Goal: Complete application form

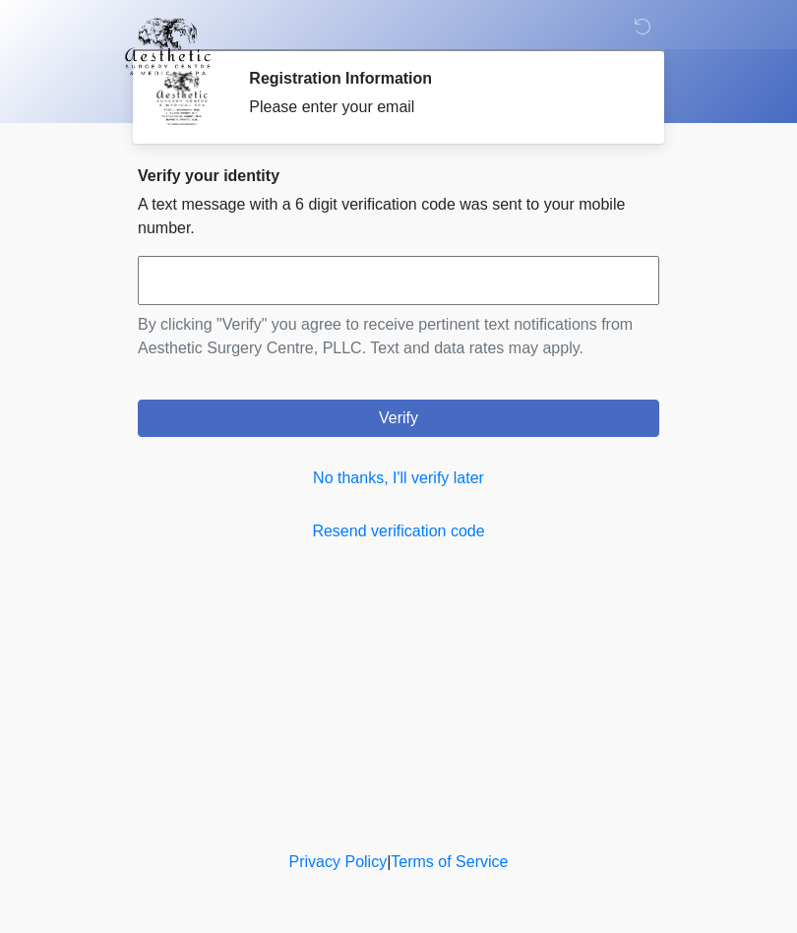
click at [430, 487] on link "No thanks, I'll verify later" at bounding box center [399, 478] width 522 height 24
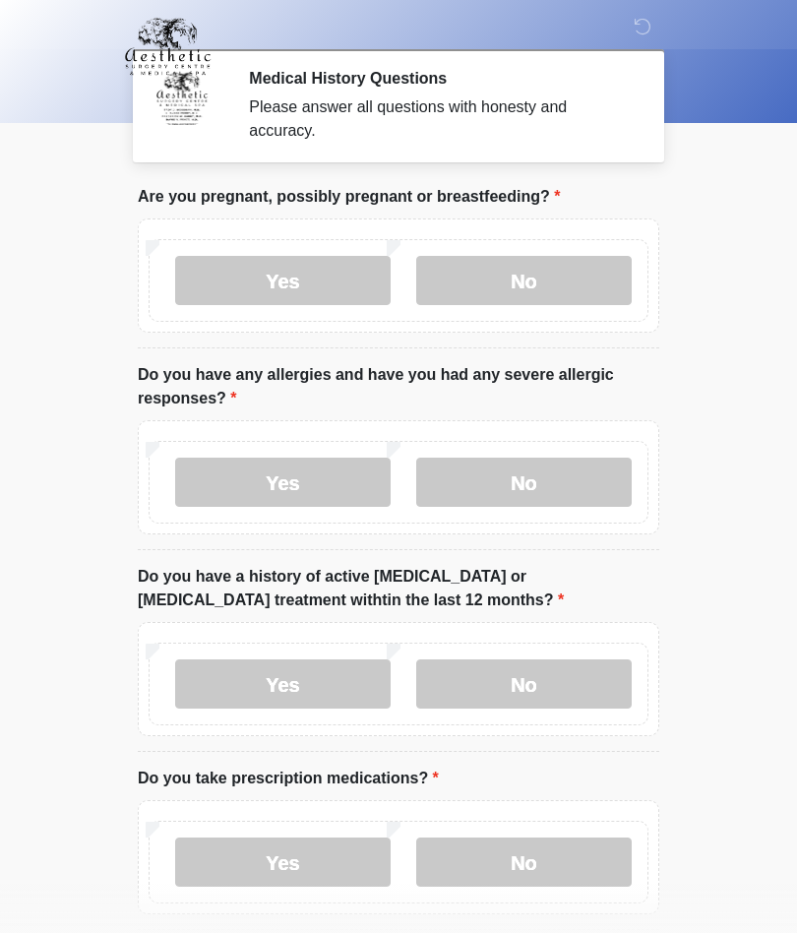
click at [535, 285] on label "No" at bounding box center [524, 280] width 216 height 49
click at [544, 482] on label "No" at bounding box center [524, 482] width 216 height 49
click at [519, 680] on label "No" at bounding box center [524, 683] width 216 height 49
click at [545, 864] on label "No" at bounding box center [524, 862] width 216 height 49
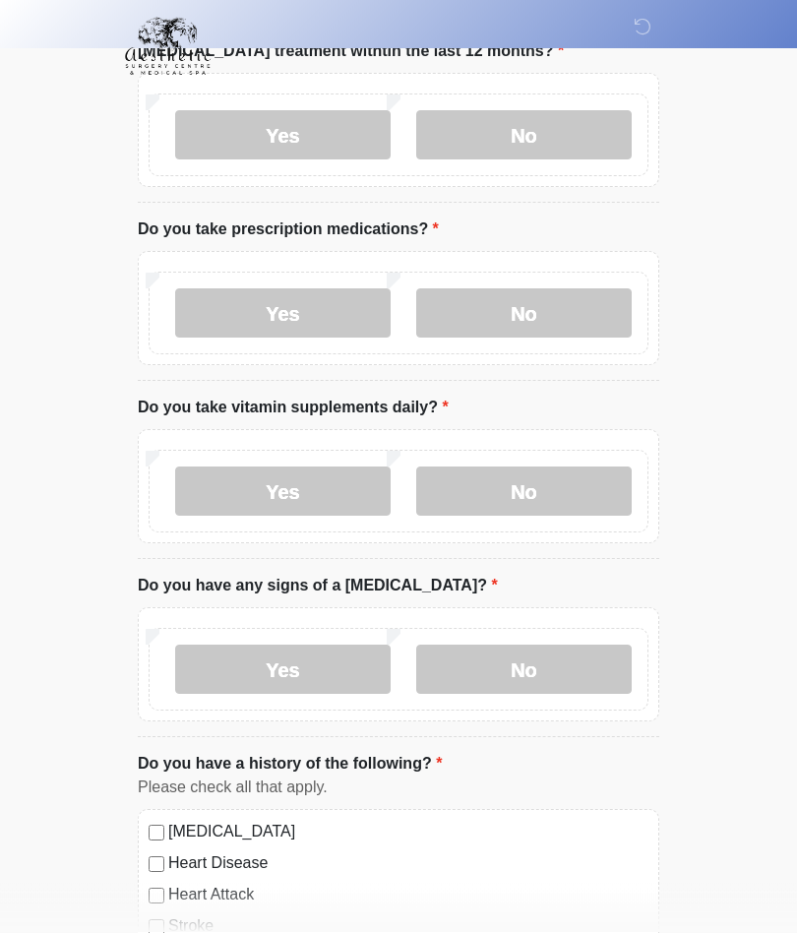
scroll to position [548, 0]
click at [548, 491] on label "No" at bounding box center [524, 491] width 216 height 49
click at [542, 681] on label "No" at bounding box center [524, 670] width 216 height 49
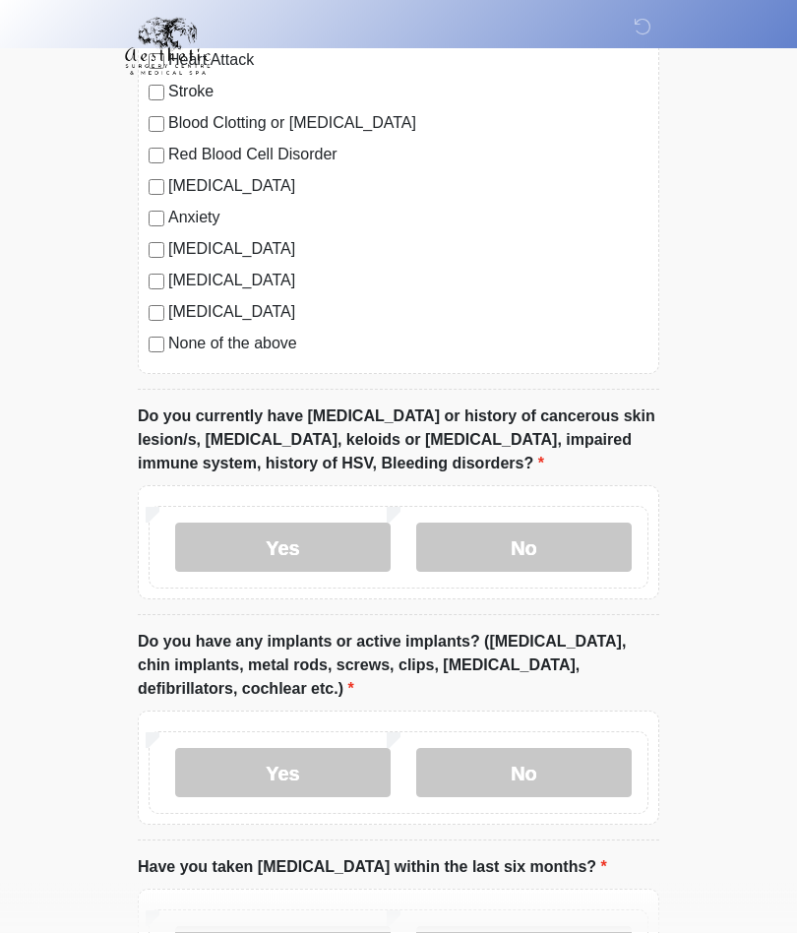
scroll to position [1381, 0]
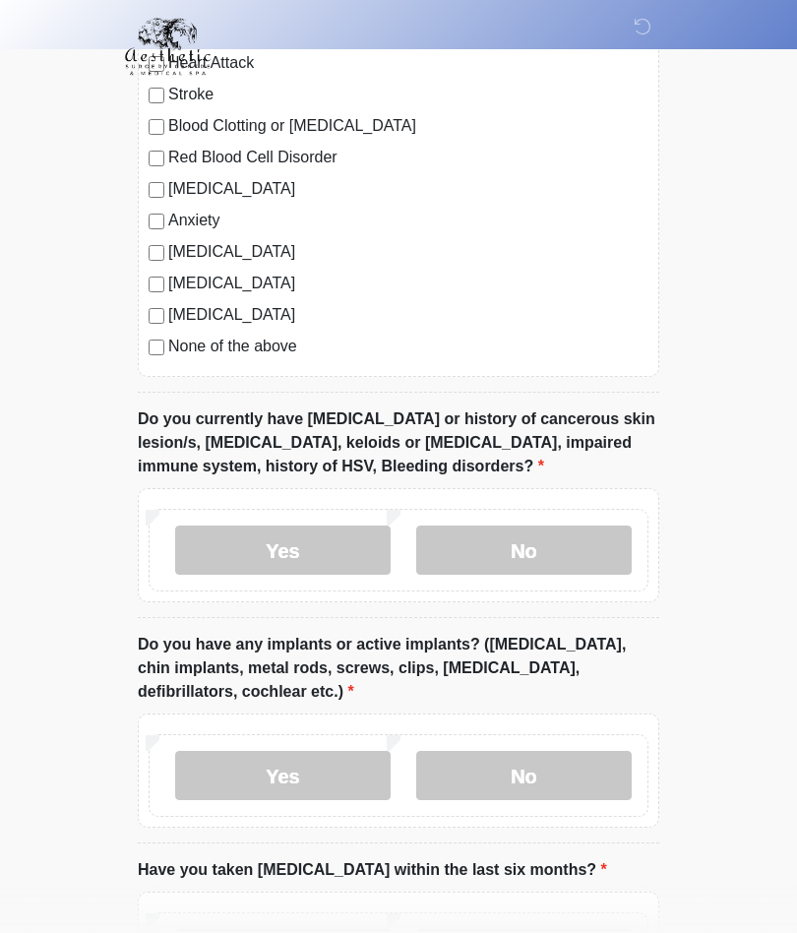
click at [532, 556] on label "No" at bounding box center [524, 550] width 216 height 49
click at [530, 764] on label "No" at bounding box center [524, 775] width 216 height 49
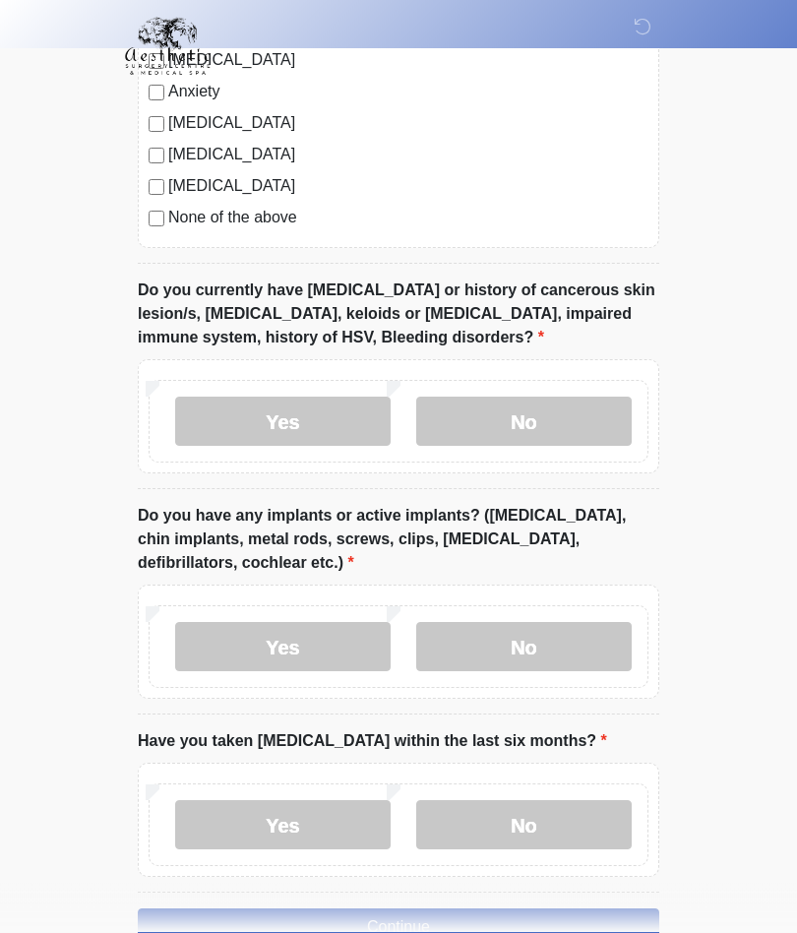
scroll to position [1538, 0]
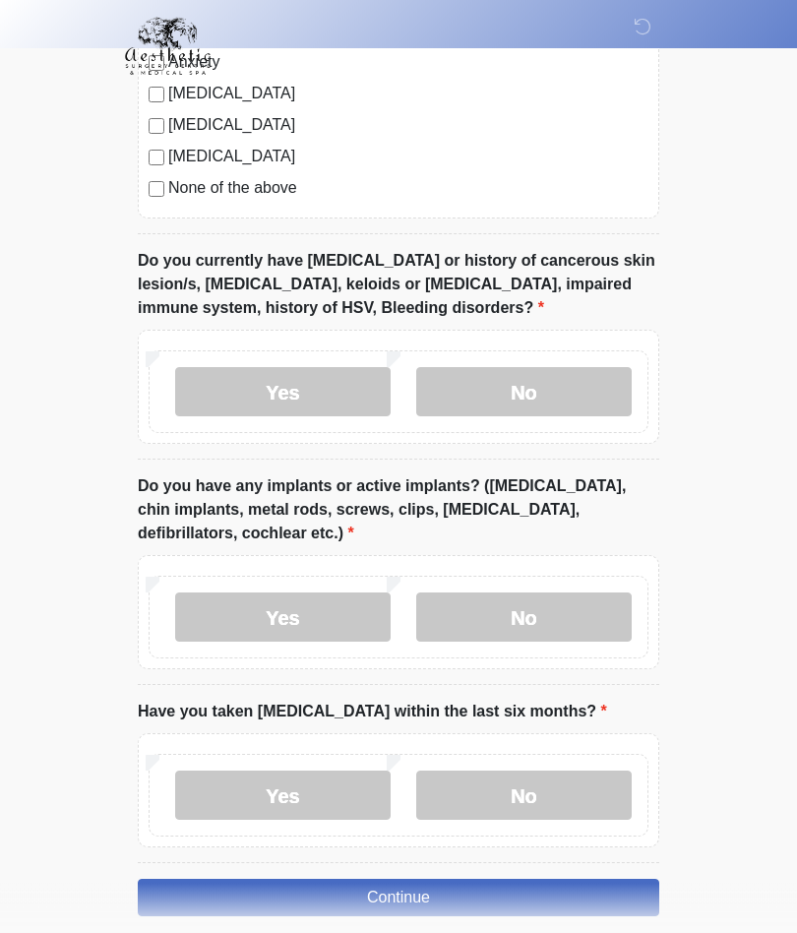
click at [497, 898] on button "Continue" at bounding box center [399, 898] width 522 height 37
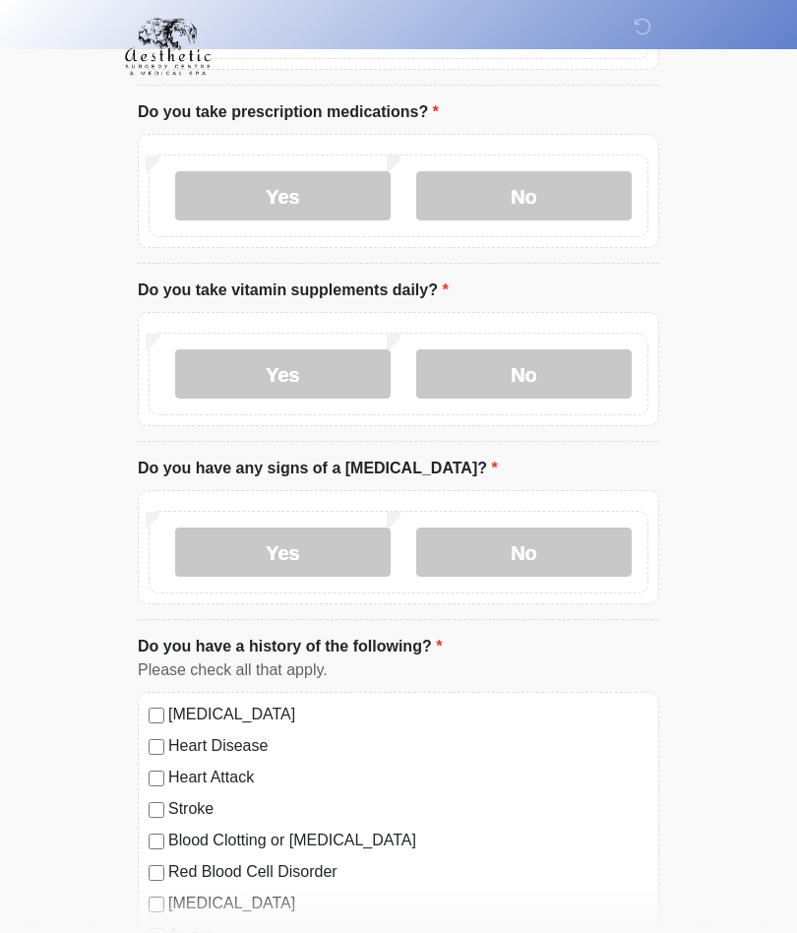
scroll to position [0, 0]
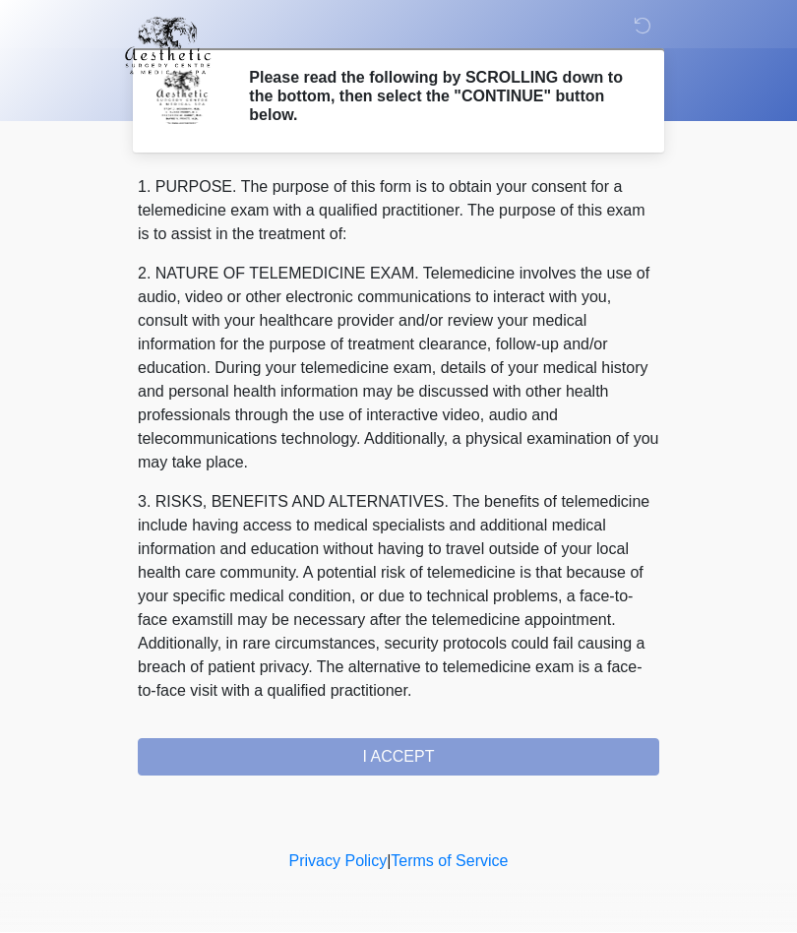
click at [519, 762] on div "1. PURPOSE. The purpose of this form is to obtain your consent for a telemedici…" at bounding box center [399, 476] width 522 height 600
click at [488, 749] on div "1. PURPOSE. The purpose of this form is to obtain your consent for a telemedici…" at bounding box center [399, 476] width 522 height 600
click at [420, 754] on div "1. PURPOSE. The purpose of this form is to obtain your consent for a telemedici…" at bounding box center [399, 476] width 522 height 600
click at [413, 761] on div "1. PURPOSE. The purpose of this form is to obtain your consent for a telemedici…" at bounding box center [399, 476] width 522 height 600
click at [418, 754] on div "1. PURPOSE. The purpose of this form is to obtain your consent for a telemedici…" at bounding box center [399, 476] width 522 height 600
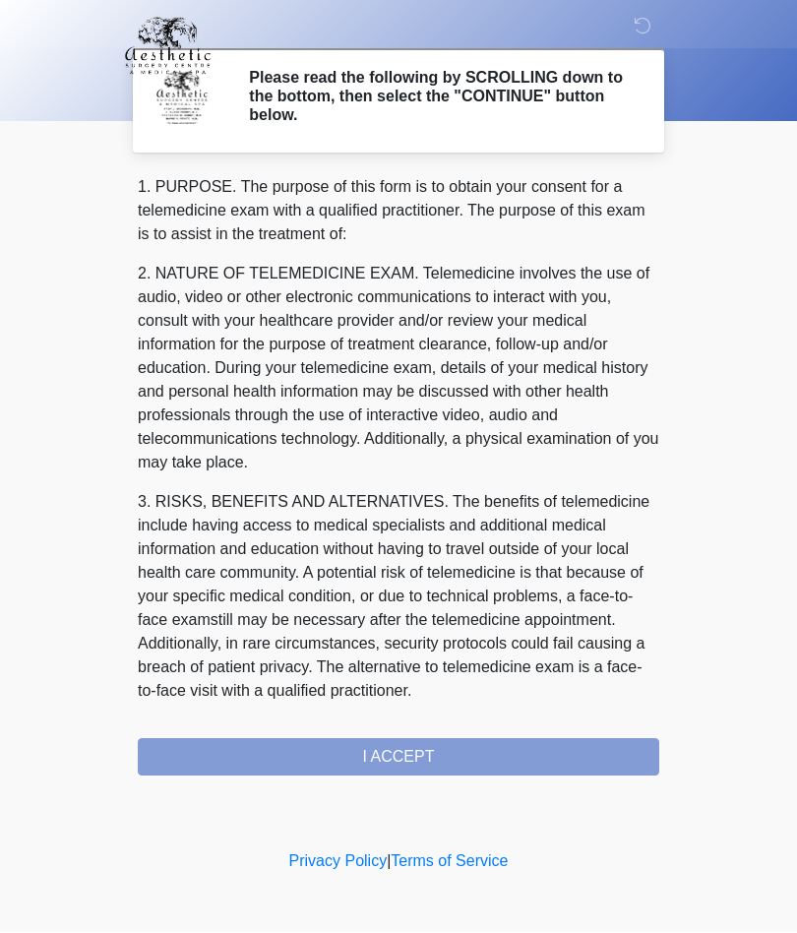
click at [369, 755] on div "1. PURPOSE. The purpose of this form is to obtain your consent for a telemedici…" at bounding box center [399, 476] width 522 height 600
click at [425, 758] on div "1. PURPOSE. The purpose of this form is to obtain your consent for a telemedici…" at bounding box center [399, 476] width 522 height 600
click at [497, 753] on div "1. PURPOSE. The purpose of this form is to obtain your consent for a telemedici…" at bounding box center [399, 476] width 522 height 600
click at [461, 762] on div "1. PURPOSE. The purpose of this form is to obtain your consent for a telemedici…" at bounding box center [399, 476] width 522 height 600
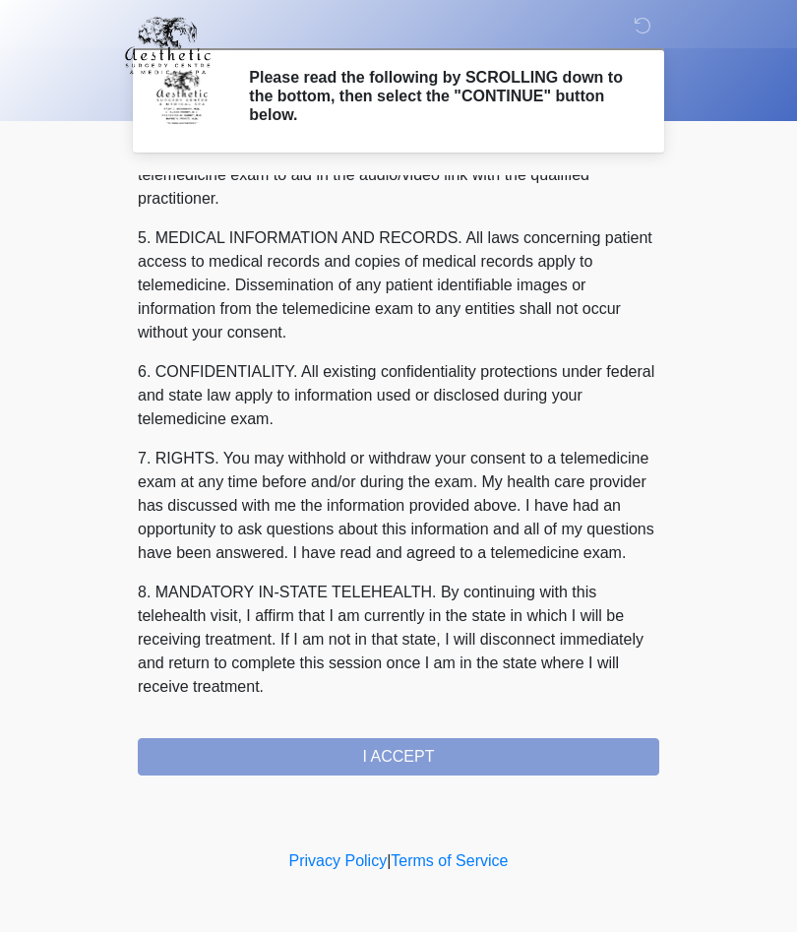
scroll to position [626, 0]
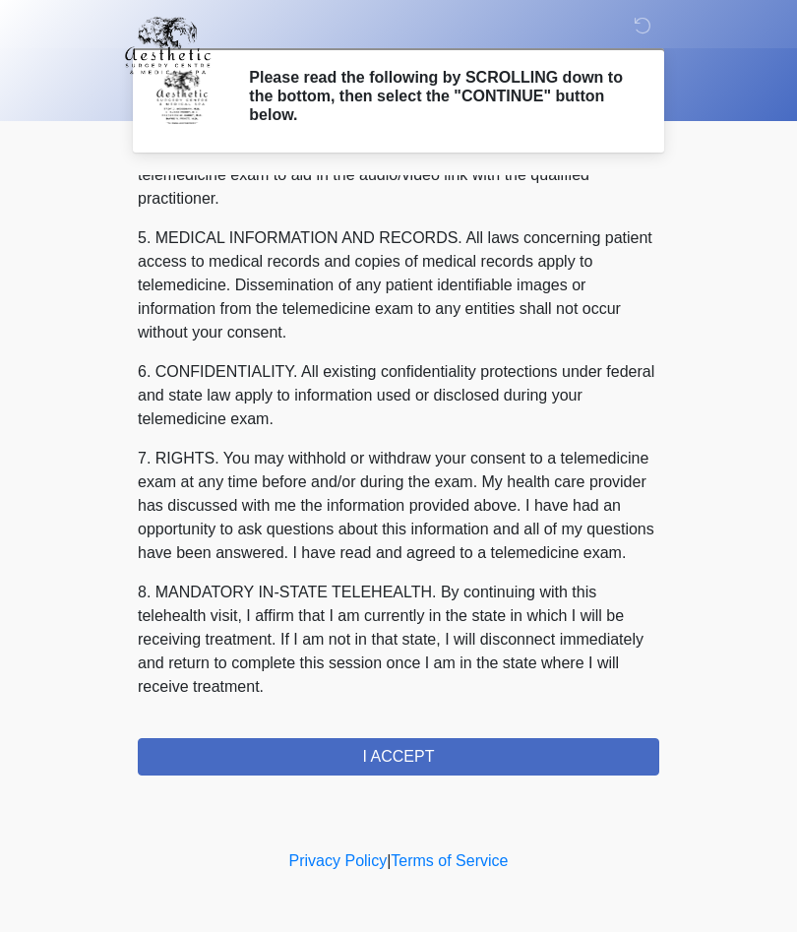
click at [462, 754] on button "I ACCEPT" at bounding box center [399, 757] width 522 height 37
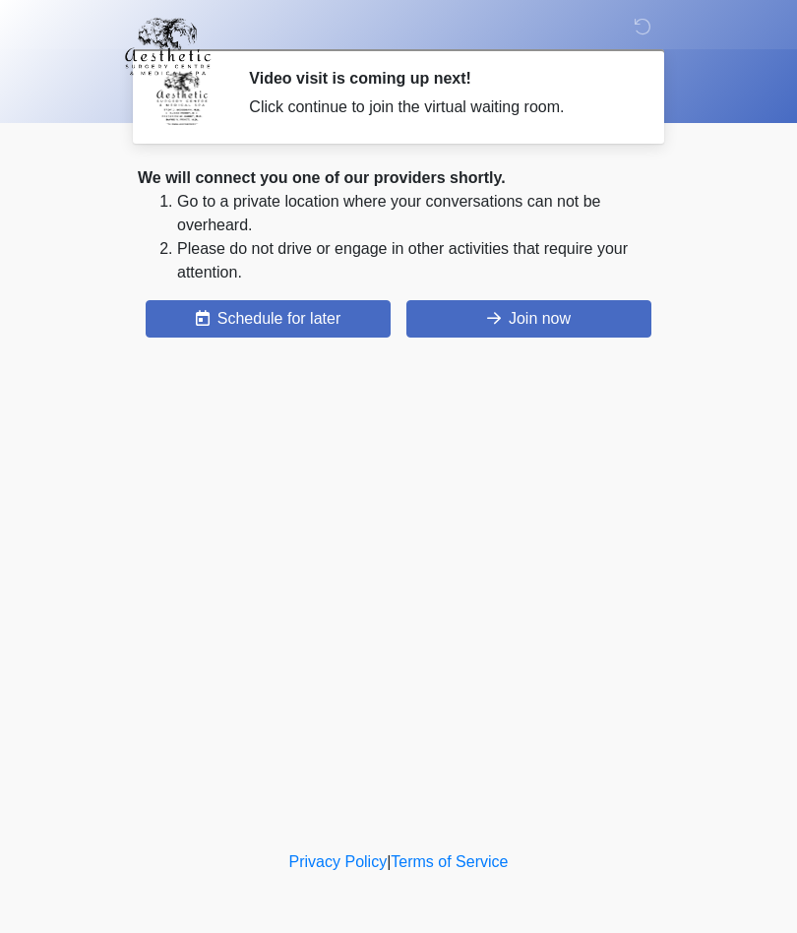
click at [557, 329] on button "Join now" at bounding box center [528, 318] width 245 height 37
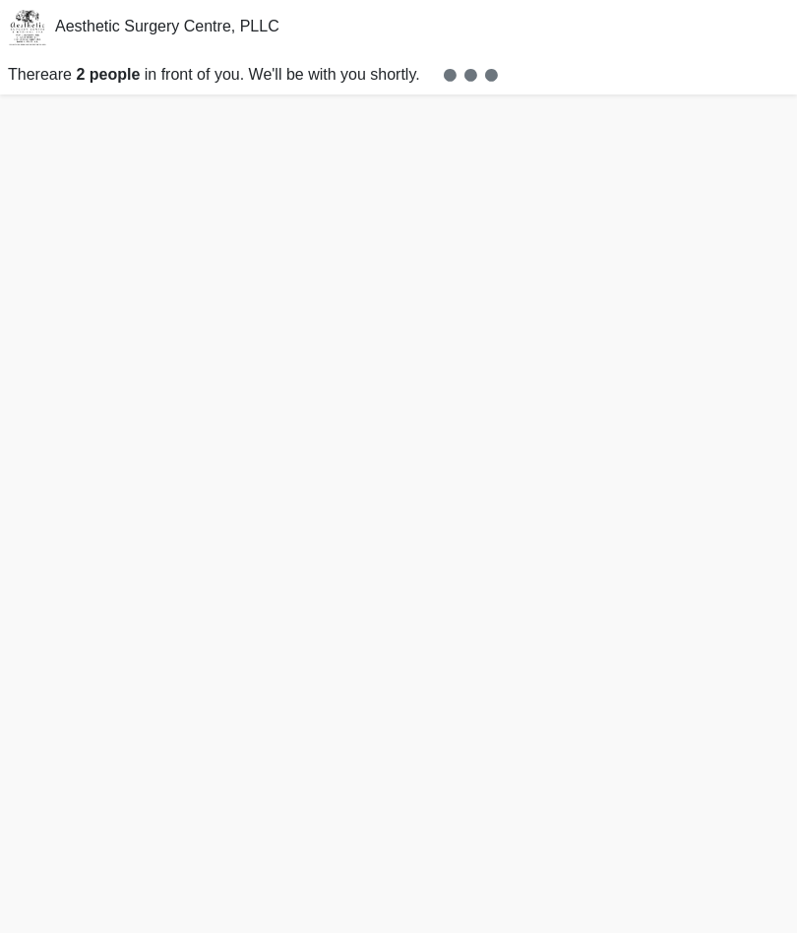
scroll to position [92, 0]
